Goal: Task Accomplishment & Management: Manage account settings

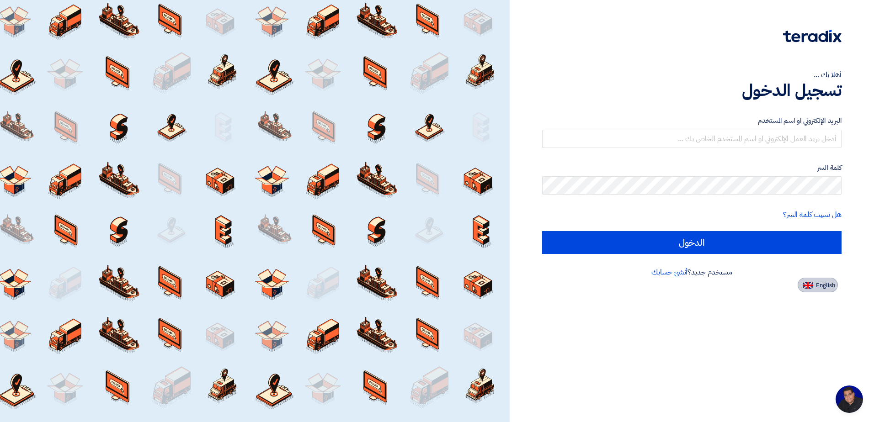
scroll to position [58, 0]
click at [816, 285] on span "English" at bounding box center [824, 285] width 19 height 6
type input "Sign in"
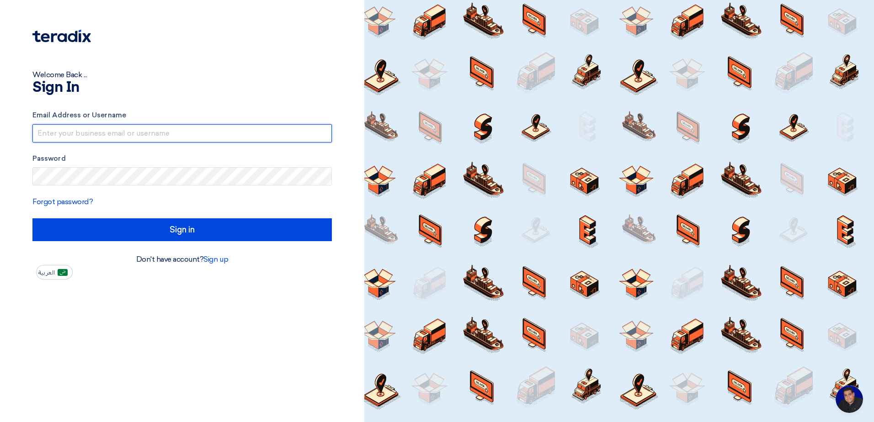
click at [69, 128] on input "text" at bounding box center [181, 133] width 299 height 18
paste input "sharanabasappa.basawaraj@sa.tuv.com"
type input "sharanabasappa.basawaraj@sa.tuv.com"
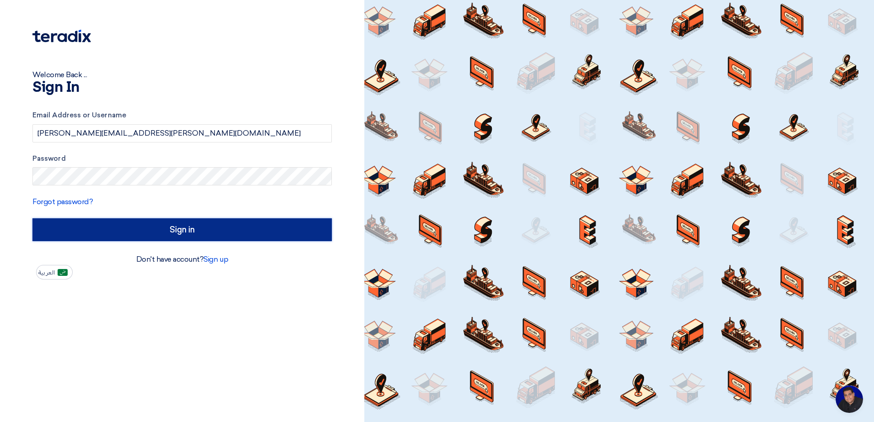
click at [158, 234] on input "Sign in" at bounding box center [181, 229] width 299 height 23
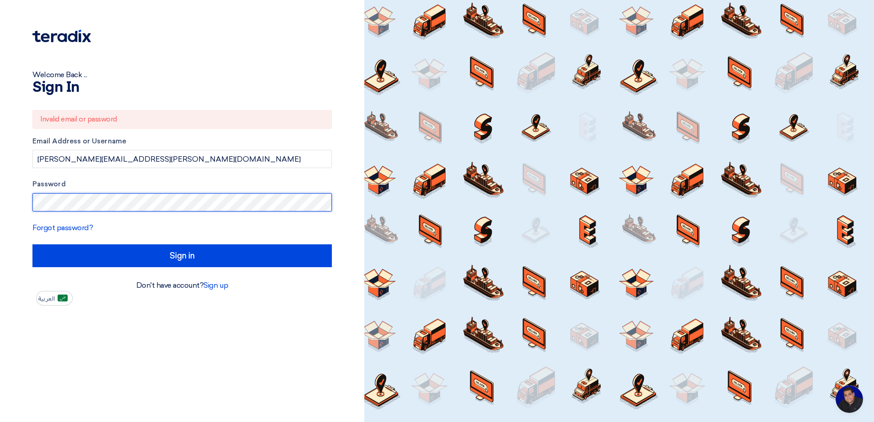
click at [0, 203] on html "Welcome Back ... Sign In Invalid email or password Email Address or Username sh…" at bounding box center [437, 211] width 874 height 422
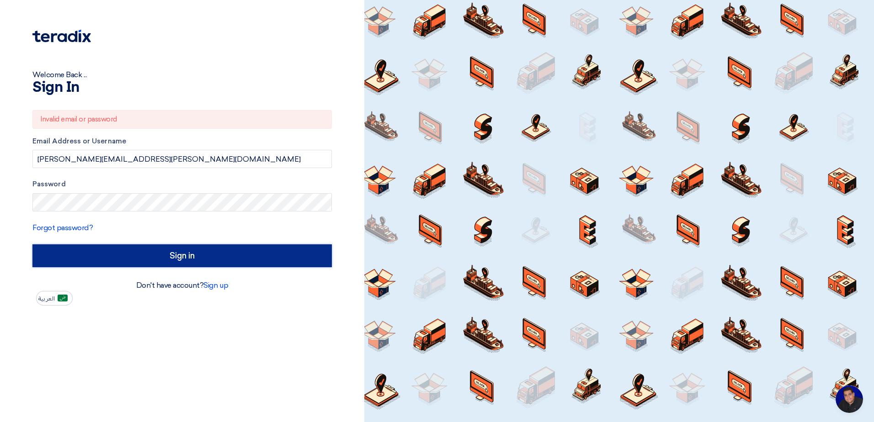
click at [135, 256] on input "Sign in" at bounding box center [181, 255] width 299 height 23
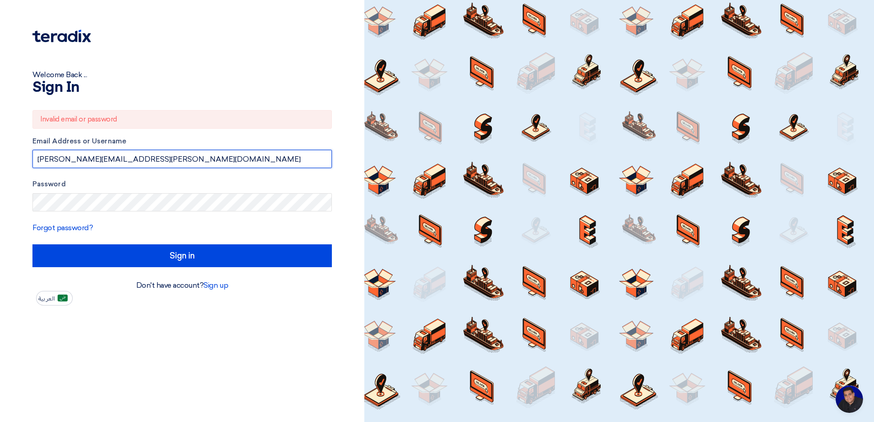
click at [201, 158] on input "sharanabasappa.basawaraj@sa.tuv.com" at bounding box center [181, 159] width 299 height 18
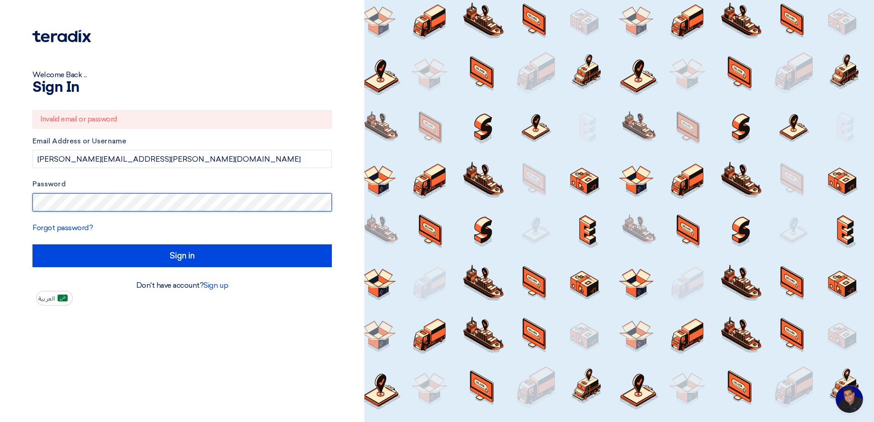
click at [7, 203] on div "Welcome Back ... Sign In Invalid email or password Email Address or Username sh…" at bounding box center [182, 153] width 350 height 306
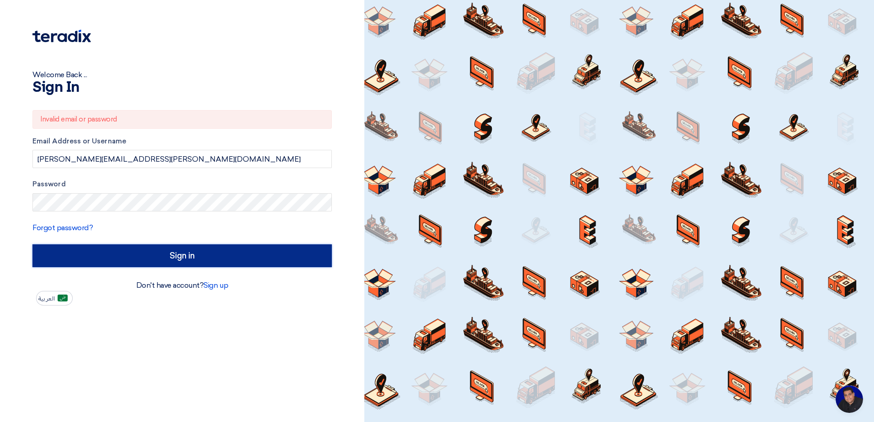
click at [100, 250] on input "Sign in" at bounding box center [181, 255] width 299 height 23
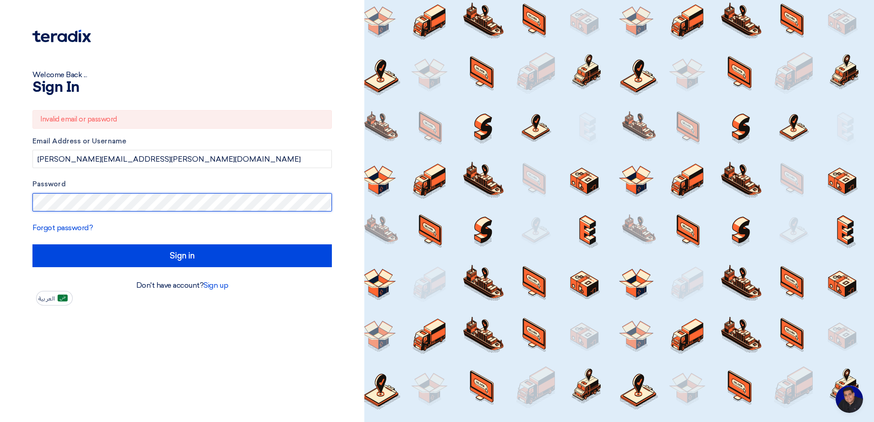
click at [0, 211] on html "Welcome Back ... Sign In Invalid email or password Email Address or Username sh…" at bounding box center [437, 211] width 874 height 422
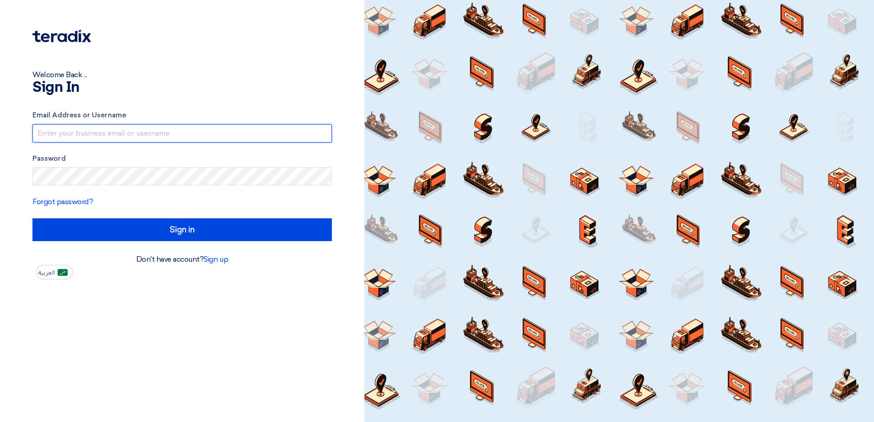
click at [56, 137] on input "text" at bounding box center [181, 133] width 299 height 18
type input "sharanabasappa.basawaraj@sa.tuv.com"
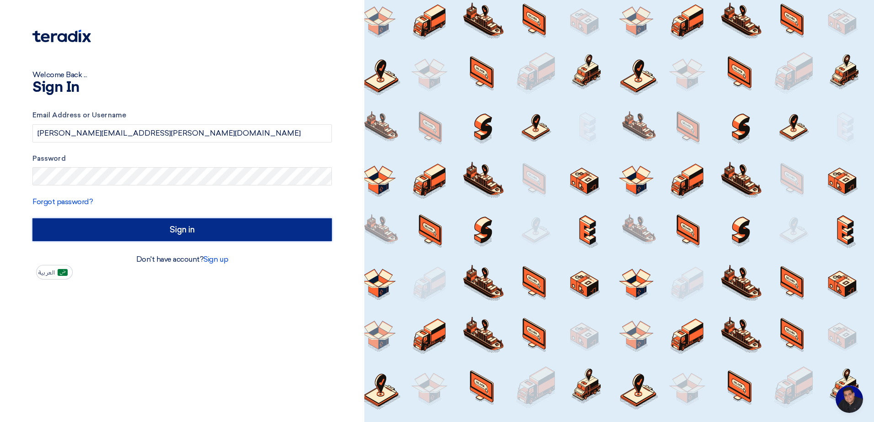
click at [174, 240] on input "Sign in" at bounding box center [181, 229] width 299 height 23
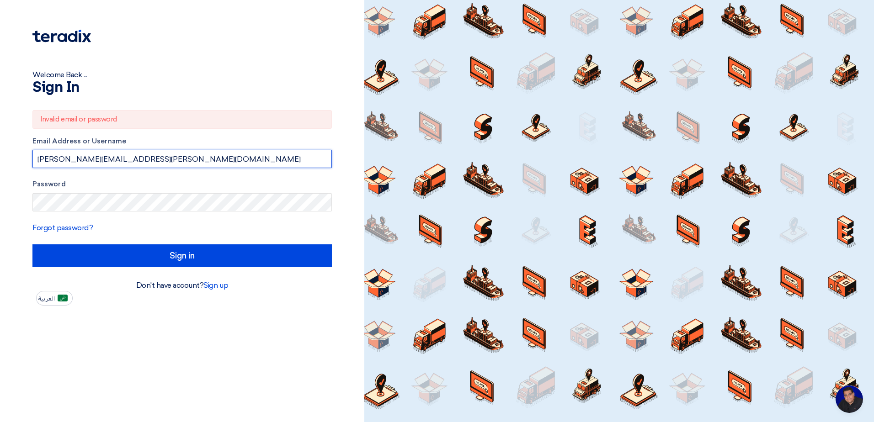
click at [144, 162] on input "sharanabasappa.basawaraj@sa.tuv.com" at bounding box center [181, 159] width 299 height 18
drag, startPoint x: 209, startPoint y: 159, endPoint x: -2, endPoint y: 159, distance: 211.1
click at [0, 159] on html "Welcome Back ... Sign In Invalid email or password Email Address or Username sh…" at bounding box center [437, 211] width 874 height 422
click at [198, 163] on input "sharanabasappa.basawaraj@sa.tuv.com" at bounding box center [181, 159] width 299 height 18
click at [207, 154] on input "sharanabasappa.basawaraj@sa.tuv.com" at bounding box center [181, 159] width 299 height 18
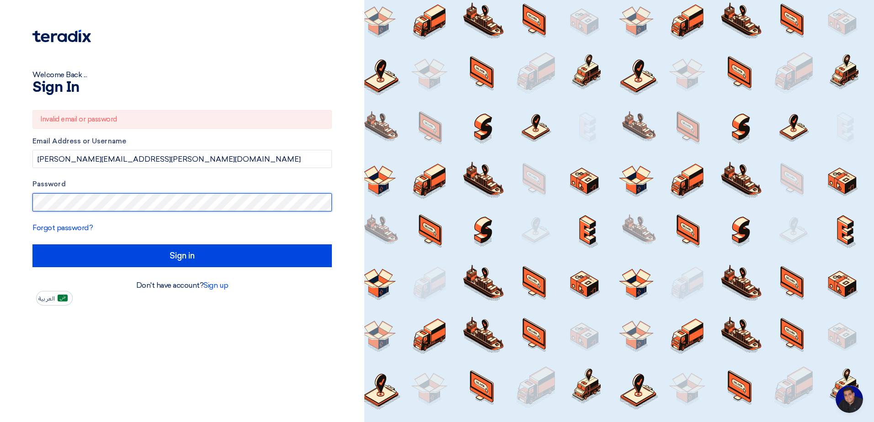
click at [0, 205] on html "Welcome Back ... Sign In Invalid email or password Email Address or Username sh…" at bounding box center [437, 211] width 874 height 422
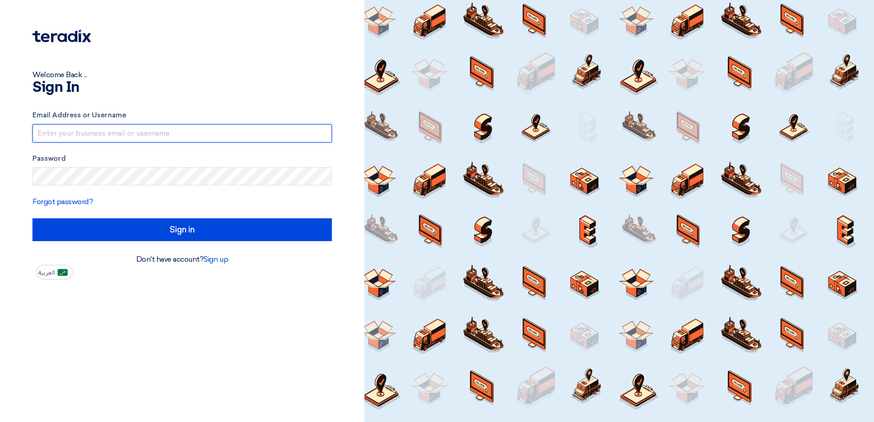
drag, startPoint x: 0, startPoint y: 0, endPoint x: 114, endPoint y: 130, distance: 172.9
click at [114, 130] on input "text" at bounding box center [181, 133] width 299 height 18
type input "sharanabasappa.basawaraj@sa.tuv.com"
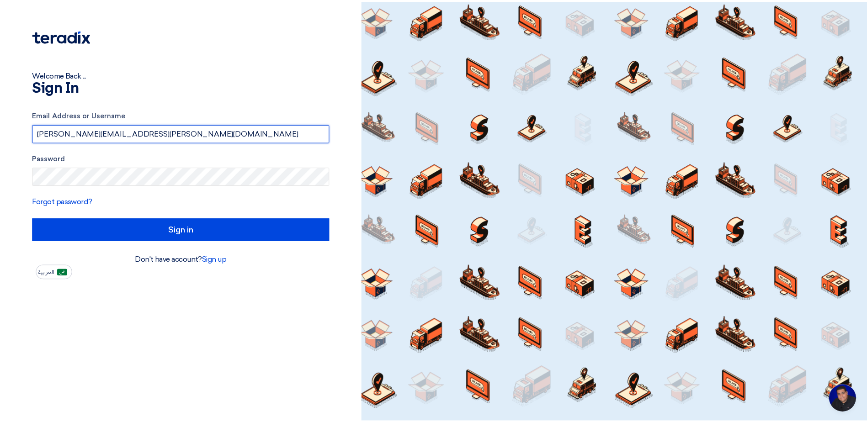
scroll to position [59, 0]
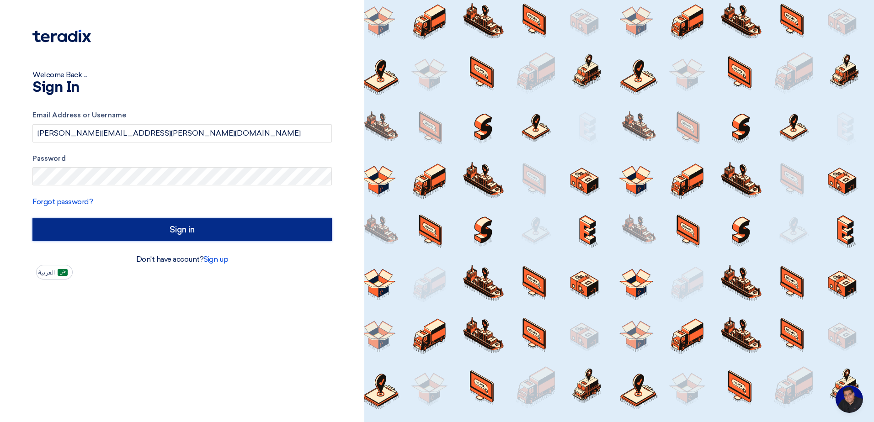
click at [127, 238] on input "Sign in" at bounding box center [181, 229] width 299 height 23
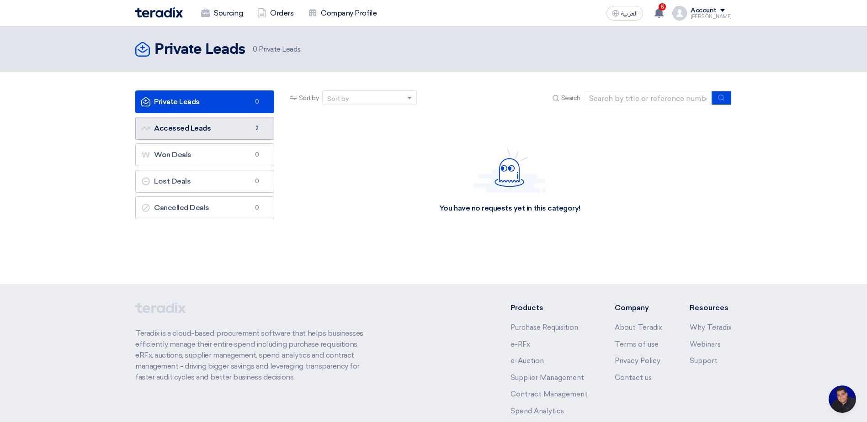
click at [185, 133] on link "Accessed Leads Accessed Leads 2" at bounding box center [204, 128] width 139 height 23
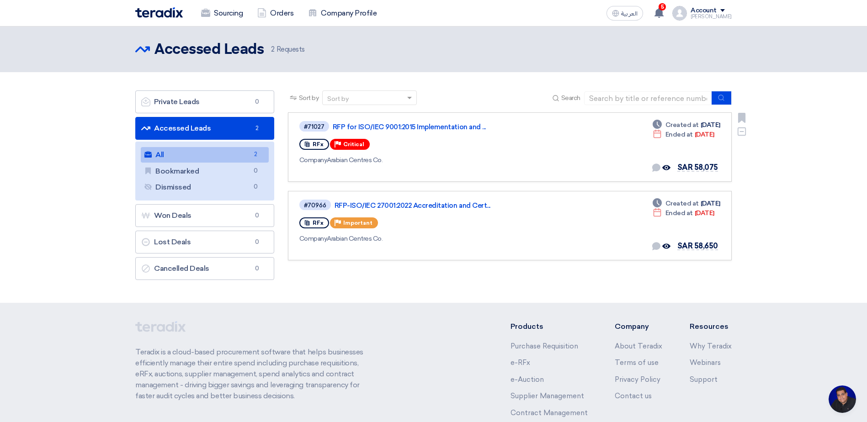
click at [350, 146] on span "Critical" at bounding box center [353, 144] width 21 height 6
drag, startPoint x: 350, startPoint y: 146, endPoint x: 571, endPoint y: 146, distance: 220.2
click at [571, 146] on div "#71027 RFP for ISO/IEC 9001:2015 Implementation and ... RFx Priority Critical C…" at bounding box center [509, 147] width 421 height 54
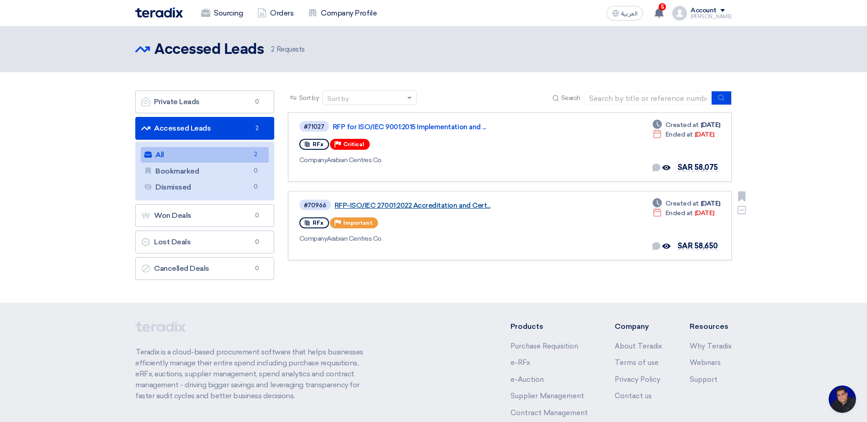
click at [454, 204] on link "RFP-ISO/IEC 27001:2022 Accreditation and Cert..." at bounding box center [448, 205] width 228 height 8
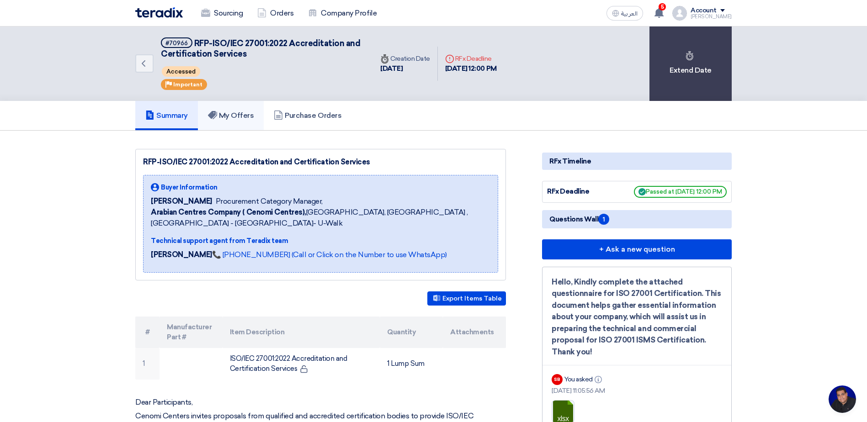
click at [248, 122] on link "My Offers" at bounding box center [231, 115] width 66 height 29
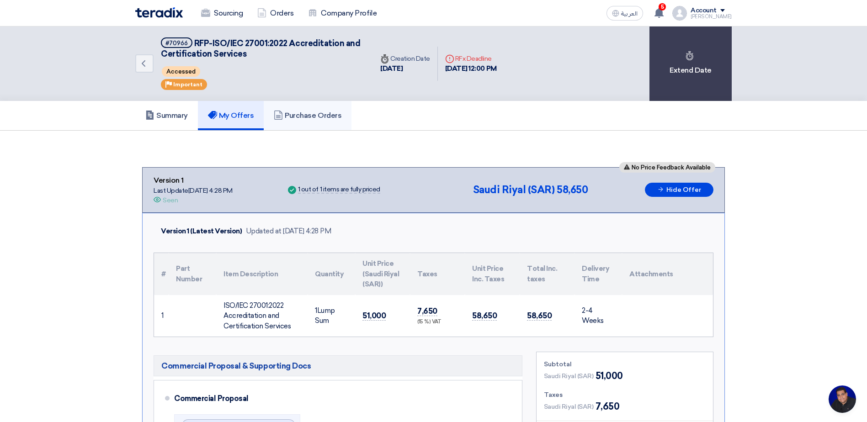
click at [299, 121] on link "Purchase Orders" at bounding box center [308, 115] width 88 height 29
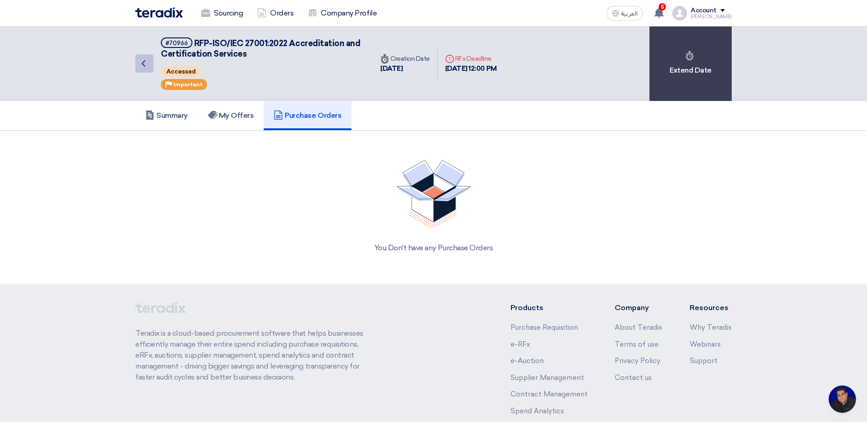
click at [145, 64] on icon "Back" at bounding box center [143, 63] width 11 height 11
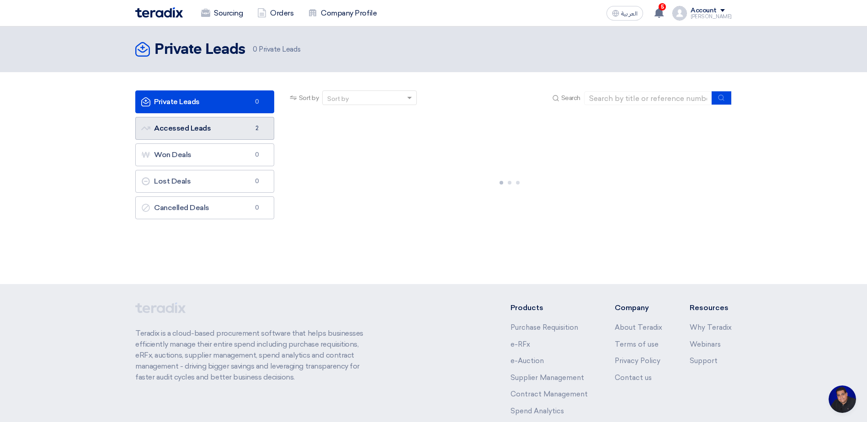
click at [190, 130] on link "Accessed Leads Accessed Leads 2" at bounding box center [204, 128] width 139 height 23
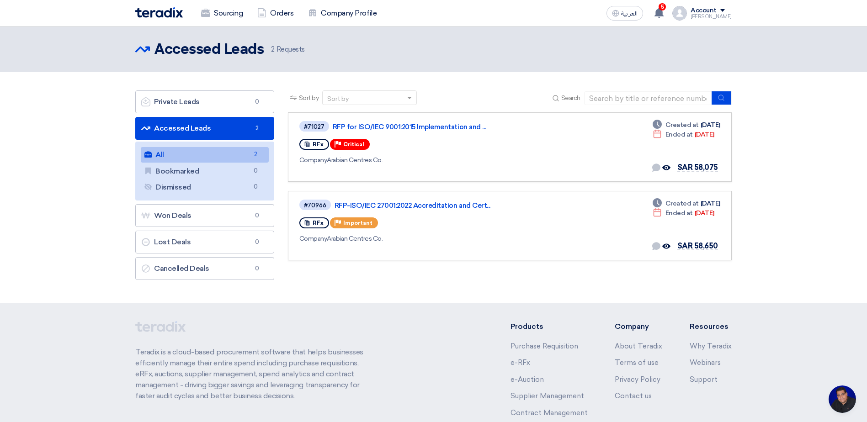
click at [195, 156] on link "All All 2" at bounding box center [205, 155] width 128 height 16
click at [362, 204] on link "RFP-ISO/IEC 27001:2022 Accreditation and Cert..." at bounding box center [448, 205] width 228 height 8
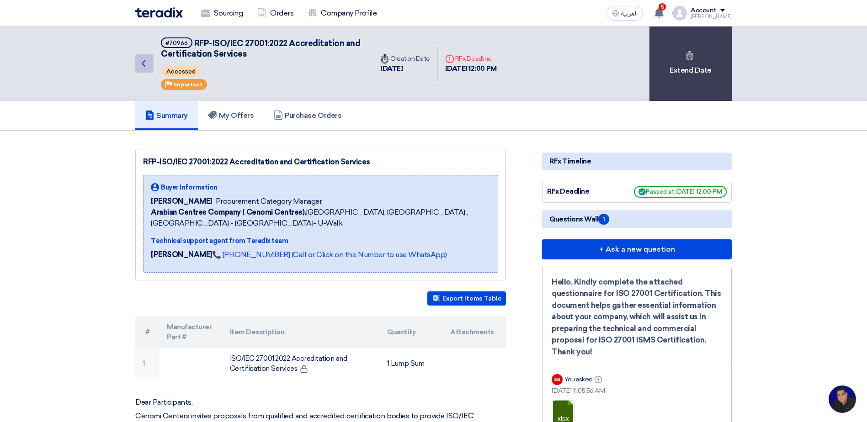
click at [148, 56] on link "Back" at bounding box center [144, 63] width 18 height 18
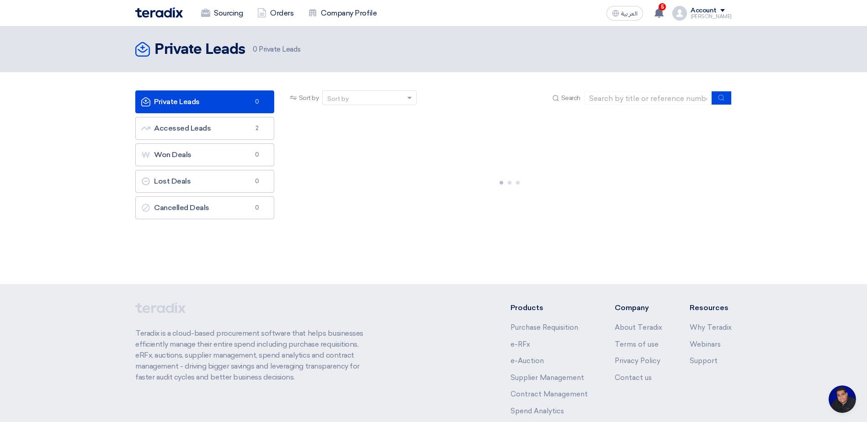
scroll to position [59, 0]
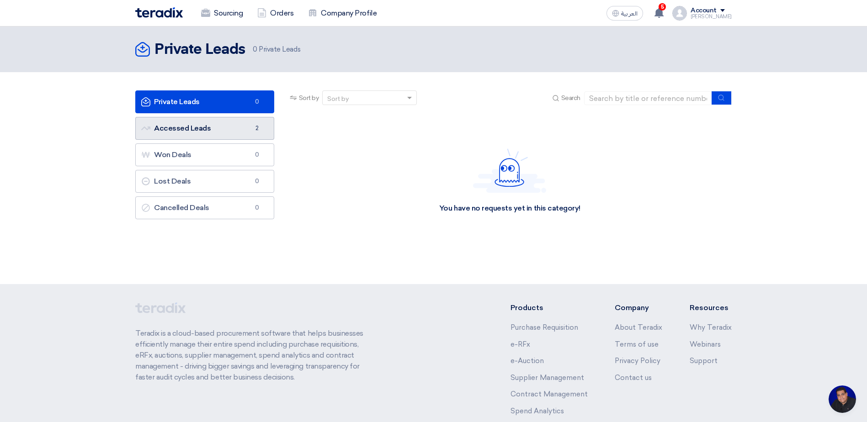
click at [220, 125] on link "Accessed Leads Accessed Leads 2" at bounding box center [204, 128] width 139 height 23
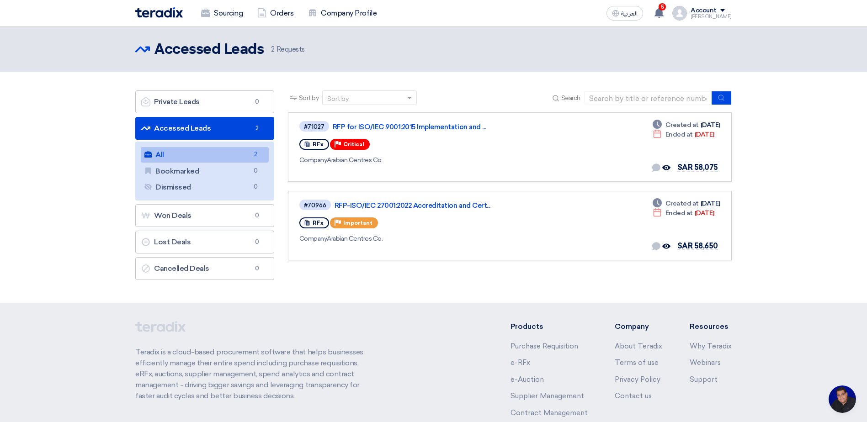
click at [19, 233] on section "Private Leads Private Leads 0 Accessed Leads Accessed Leads 2 All All 2 Bookmar…" at bounding box center [433, 187] width 867 height 231
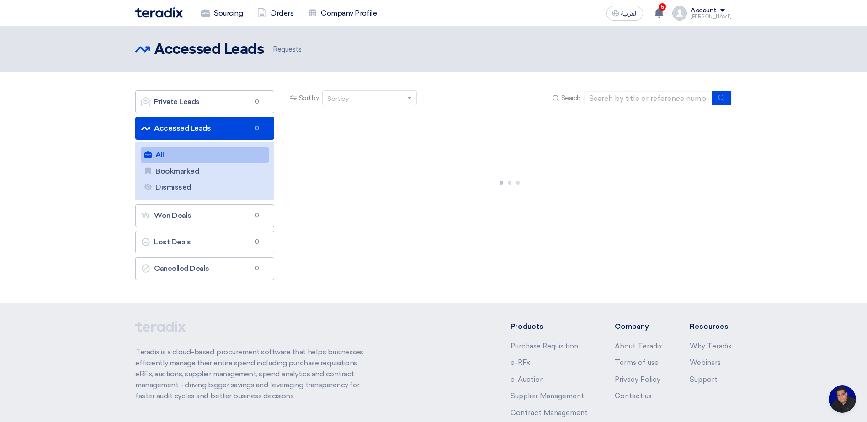
scroll to position [59, 0]
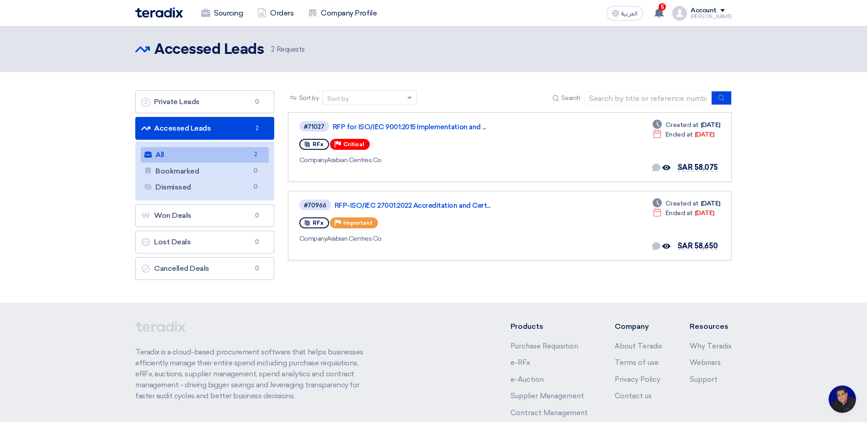
drag, startPoint x: 17, startPoint y: 54, endPoint x: 17, endPoint y: 64, distance: 9.6
click at [17, 55] on header "Accessed Leads Accessed Leads 2 Requests" at bounding box center [433, 49] width 867 height 46
click at [185, 223] on link "Won Deals Won Deals 0" at bounding box center [204, 215] width 139 height 23
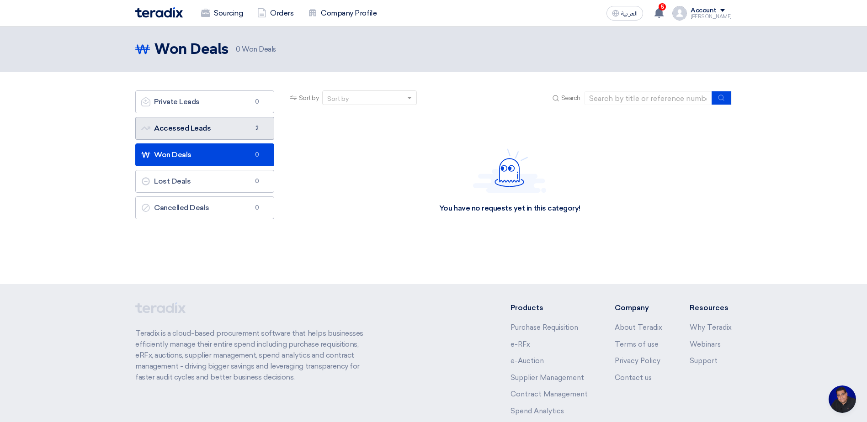
click at [192, 124] on link "Accessed Leads Accessed Leads 2" at bounding box center [204, 128] width 139 height 23
